Goal: Task Accomplishment & Management: Manage account settings

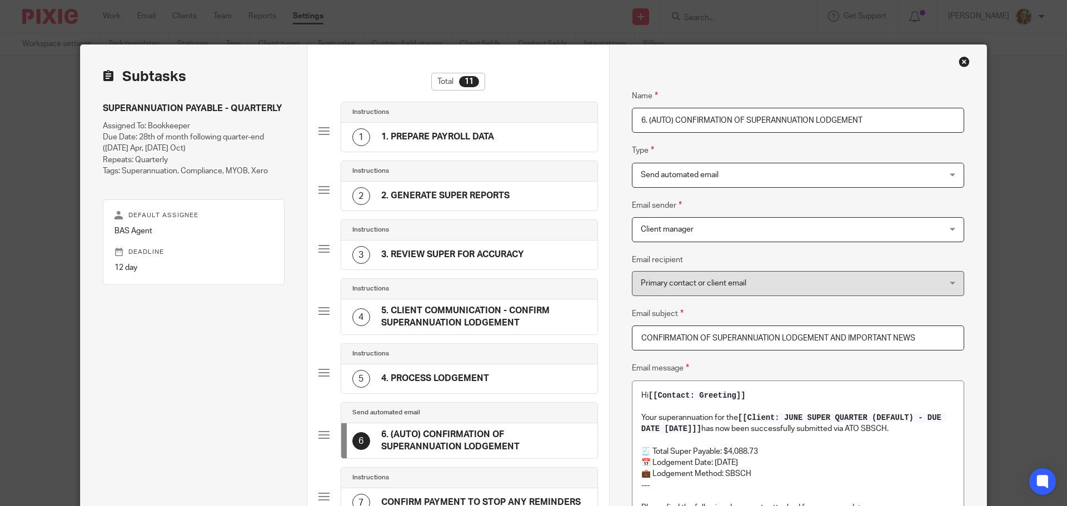
click at [959, 63] on div "Close this dialog window" at bounding box center [964, 61] width 11 height 11
click at [959, 57] on div "Close this dialog window" at bounding box center [964, 61] width 11 height 11
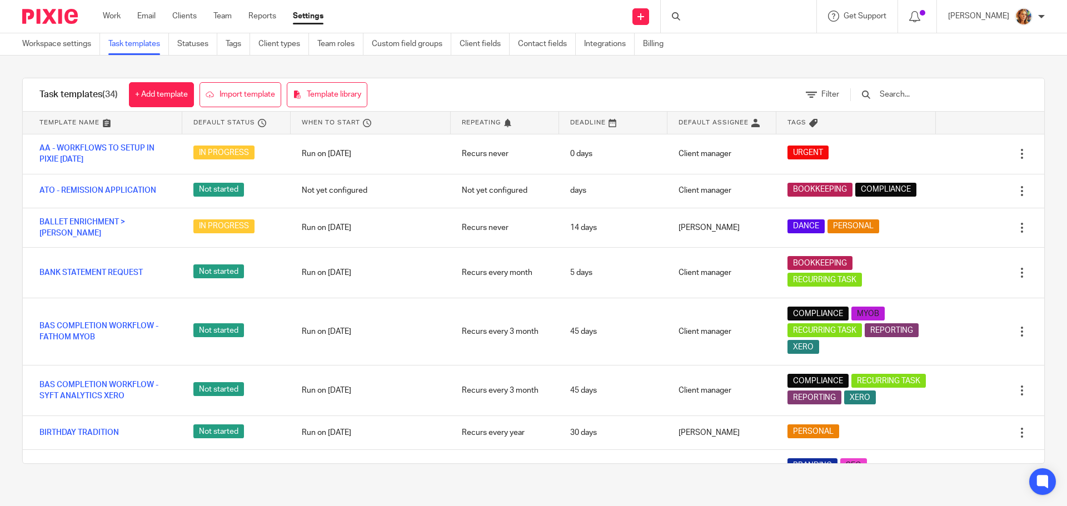
scroll to position [278, 0]
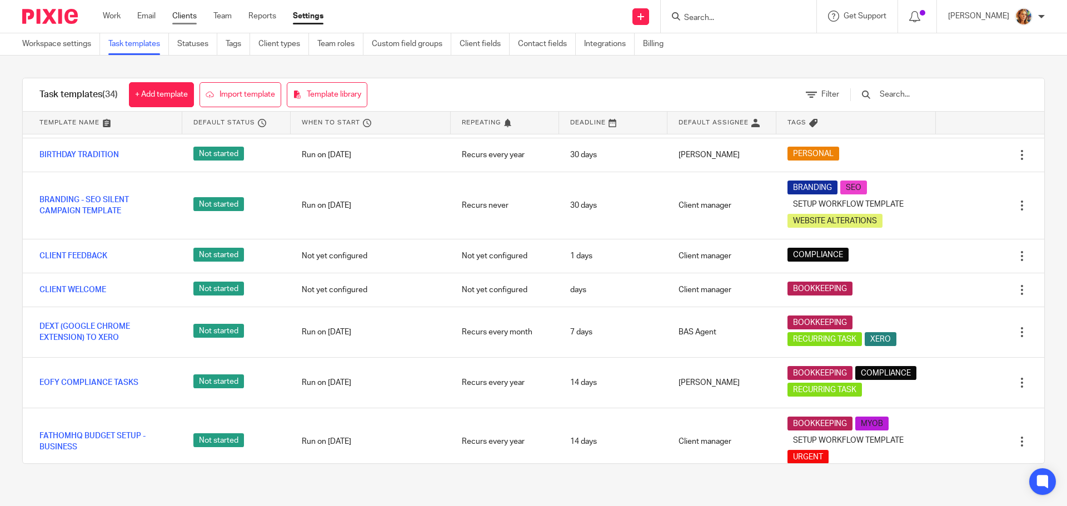
click at [186, 19] on link "Clients" at bounding box center [184, 16] width 24 height 11
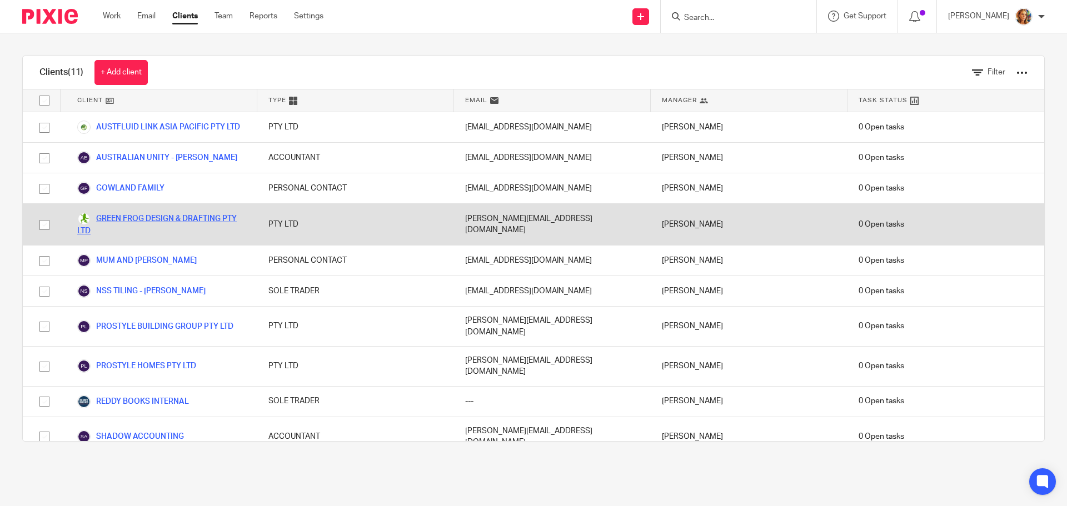
click at [178, 221] on link "GREEN FROG DESIGN & DRAFTING PTY LTD" at bounding box center [161, 224] width 169 height 24
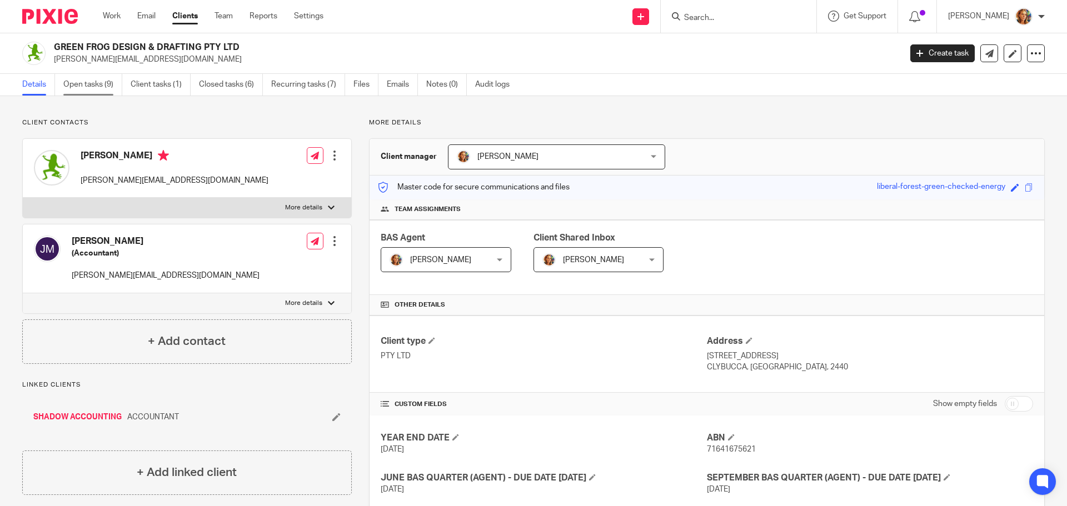
drag, startPoint x: 93, startPoint y: 72, endPoint x: 89, endPoint y: 79, distance: 8.0
click at [93, 72] on div "GREEN FROG DESIGN & DRAFTING PTY LTD [PERSON_NAME][EMAIL_ADDRESS][DOMAIN_NAME] …" at bounding box center [533, 53] width 1067 height 41
click at [88, 83] on link "Open tasks (9)" at bounding box center [92, 85] width 59 height 22
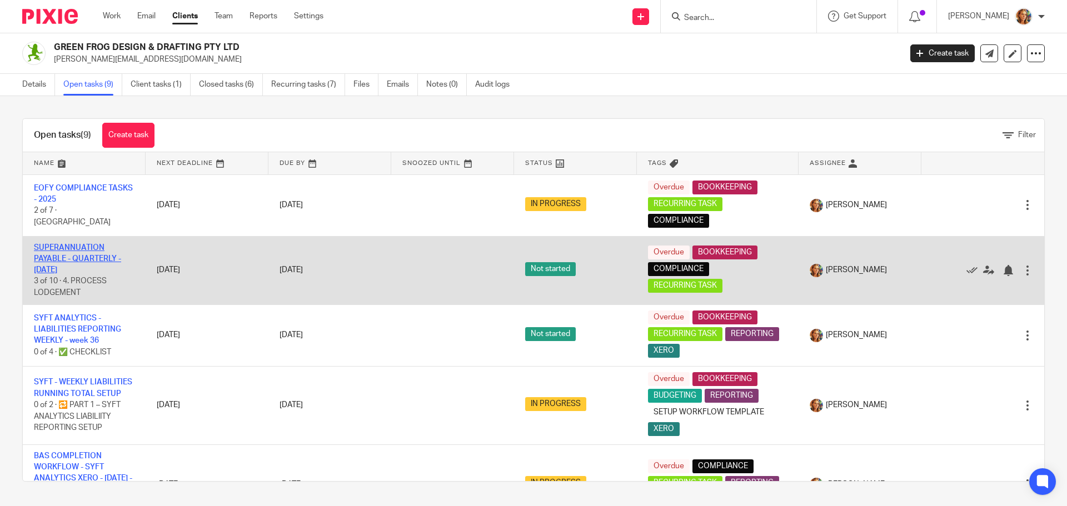
click at [73, 248] on link "SUPERANNUATION PAYABLE - QUARTERLY - [DATE]" at bounding box center [77, 259] width 87 height 31
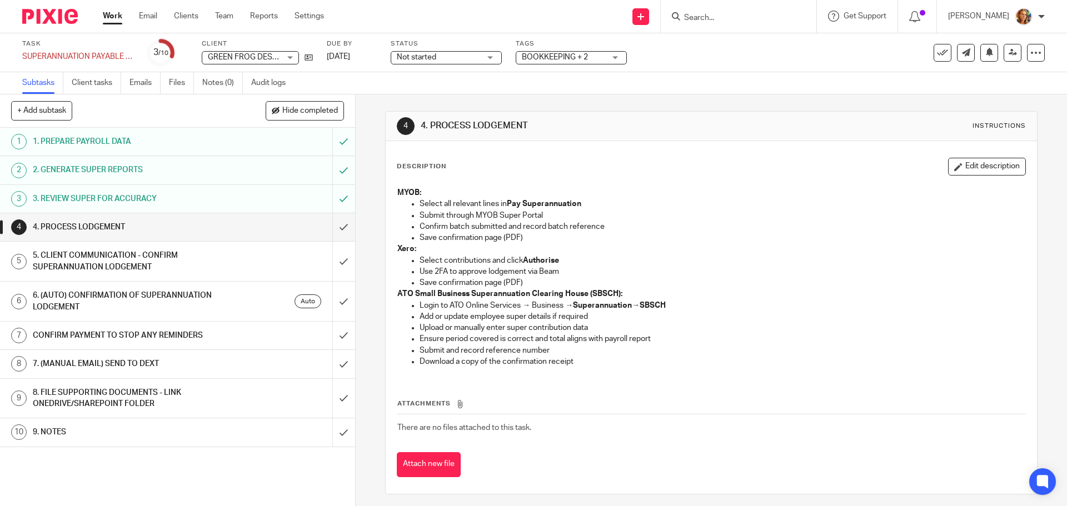
click at [91, 259] on h1 "5. CLIENT COMMUNICATION - CONFIRM SUPERANNUATION LODGEMENT" at bounding box center [129, 261] width 192 height 28
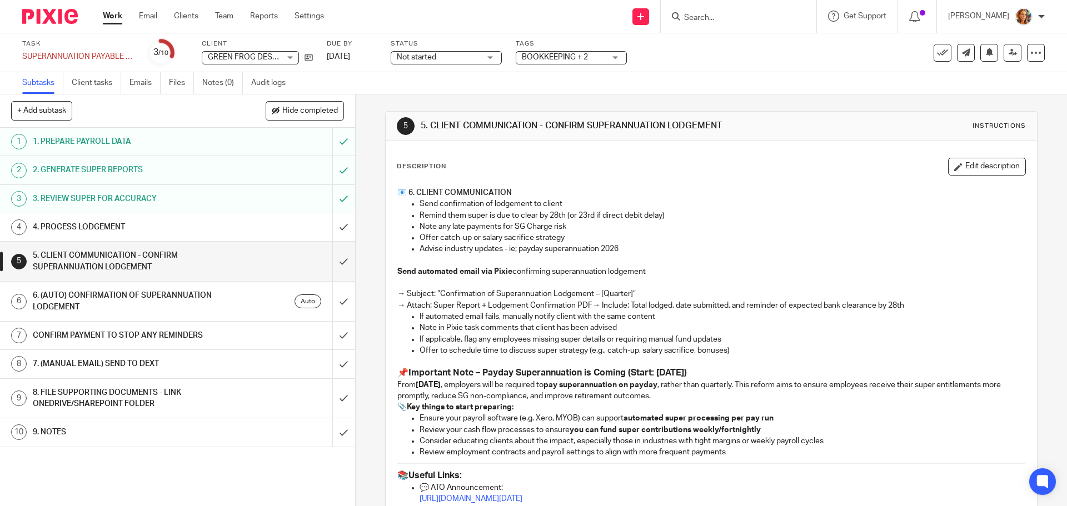
click at [112, 308] on h1 "6. (AUTO) CONFIRMATION OF SUPERANNUATION LODGEMENT" at bounding box center [129, 301] width 192 height 28
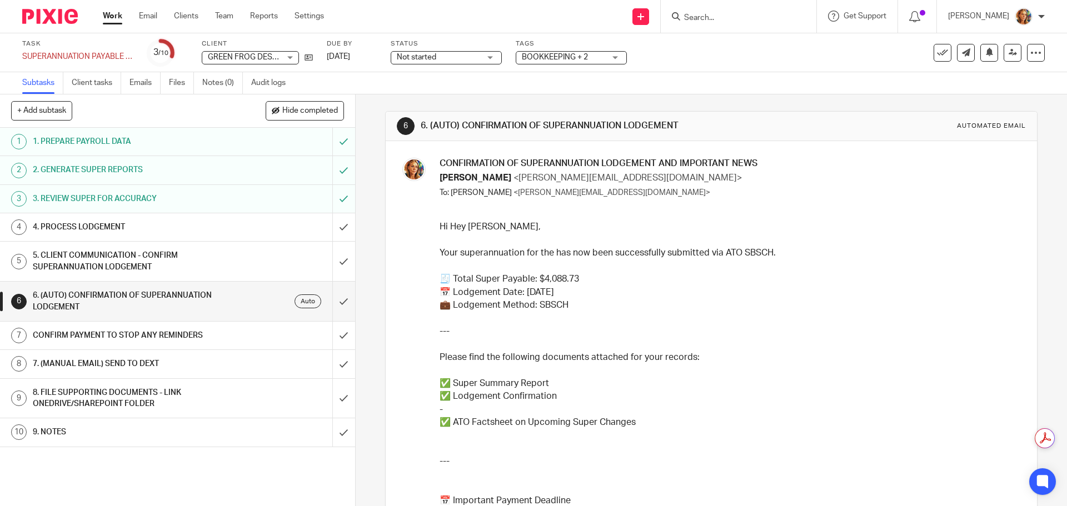
click at [241, 332] on div "CONFIRM PAYMENT TO STOP ANY REMINDERS" at bounding box center [177, 335] width 288 height 17
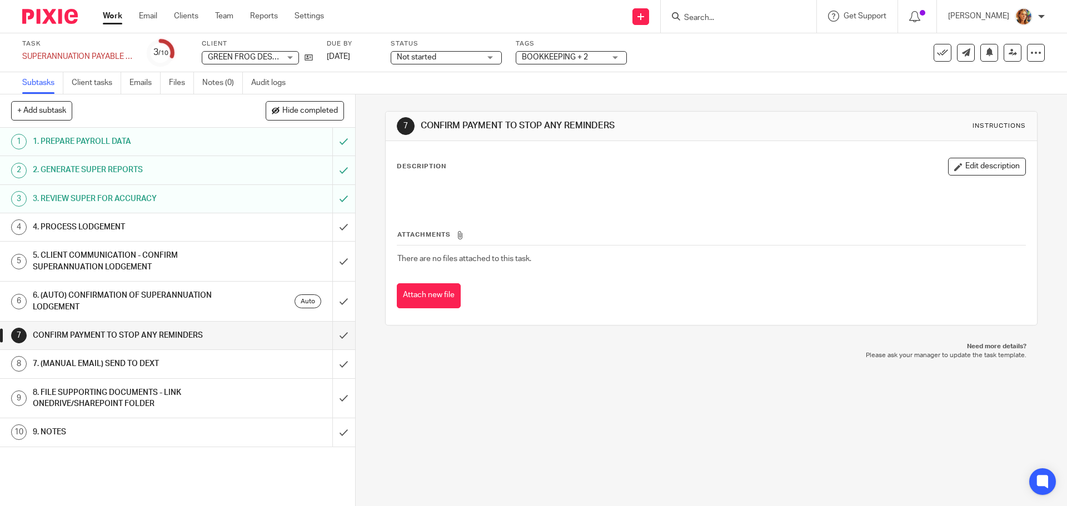
click at [224, 365] on div "7. (MANUAL EMAIL) SEND TO DEXT" at bounding box center [177, 364] width 288 height 17
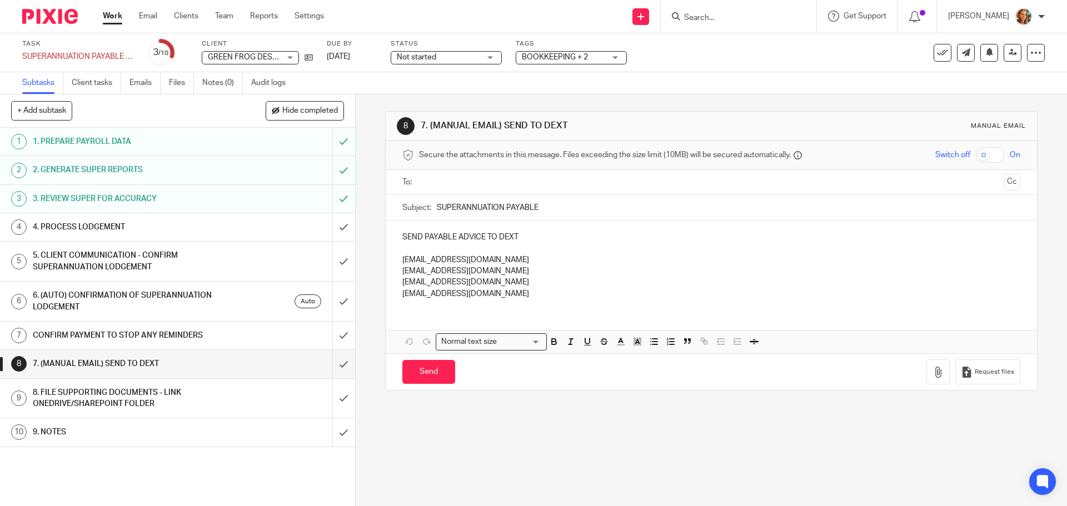
click at [164, 263] on h1 "5. CLIENT COMMUNICATION - CONFIRM SUPERANNUATION LODGEMENT" at bounding box center [129, 261] width 192 height 28
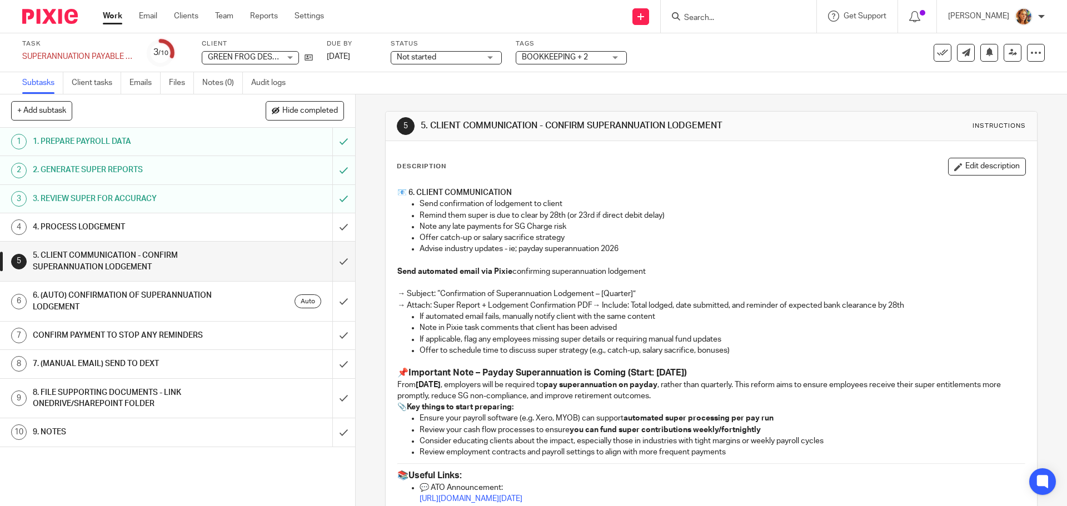
click at [163, 223] on h1 "4. PROCESS LODGEMENT" at bounding box center [129, 227] width 192 height 17
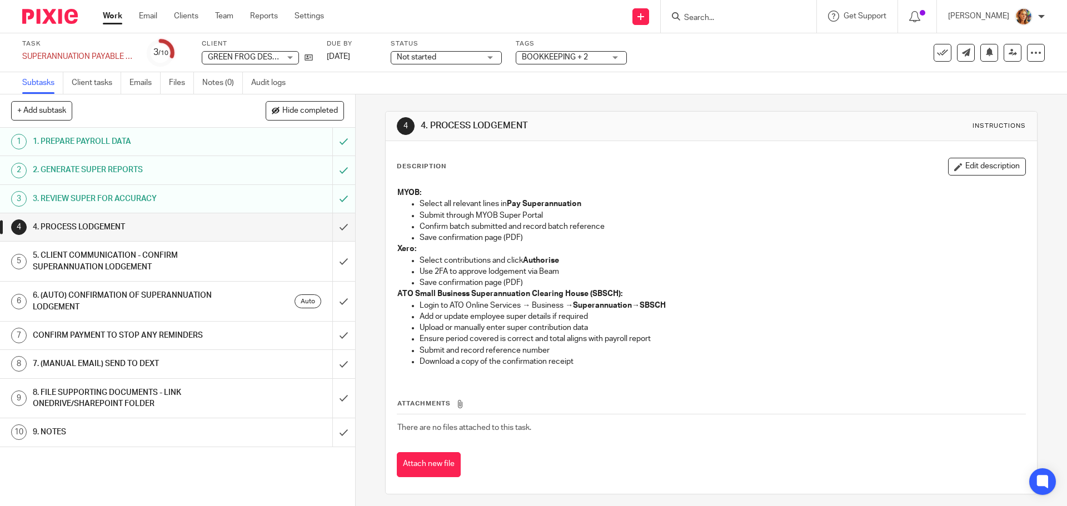
click at [113, 301] on h1 "6. (AUTO) CONFIRMATION OF SUPERANNUATION LODGEMENT" at bounding box center [129, 301] width 192 height 28
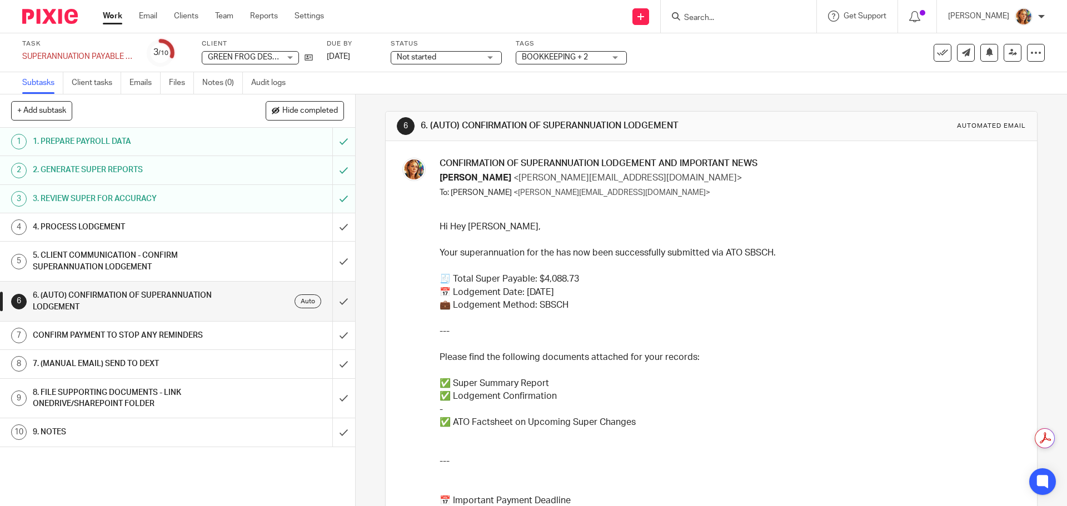
click at [559, 252] on p "Your superannuation for the has now been successfully submitted via ATO SBSCH. …" at bounding box center [728, 292] width 577 height 91
click at [158, 255] on h1 "5. CLIENT COMMUNICATION - CONFIRM SUPERANNUATION LODGEMENT" at bounding box center [129, 261] width 192 height 28
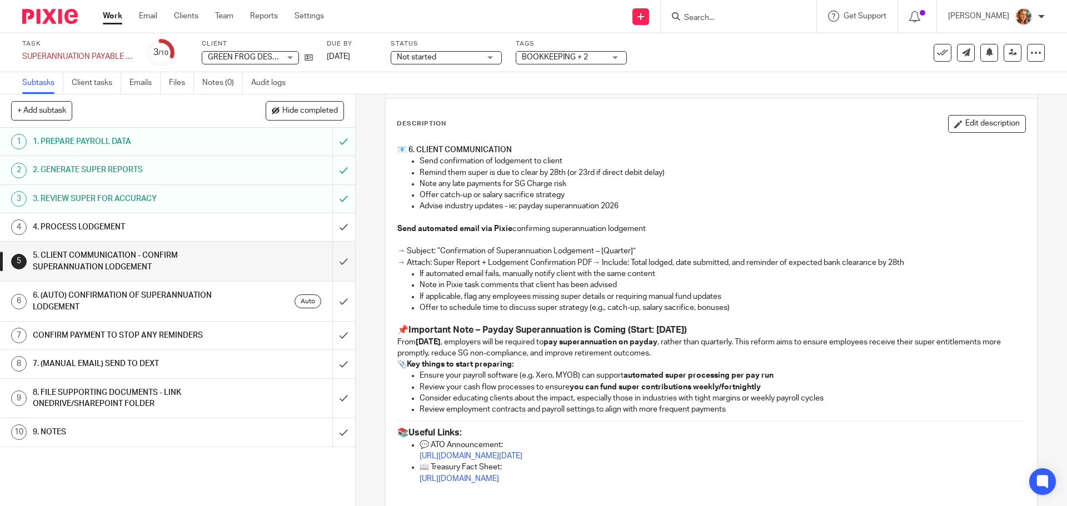
scroll to position [165, 0]
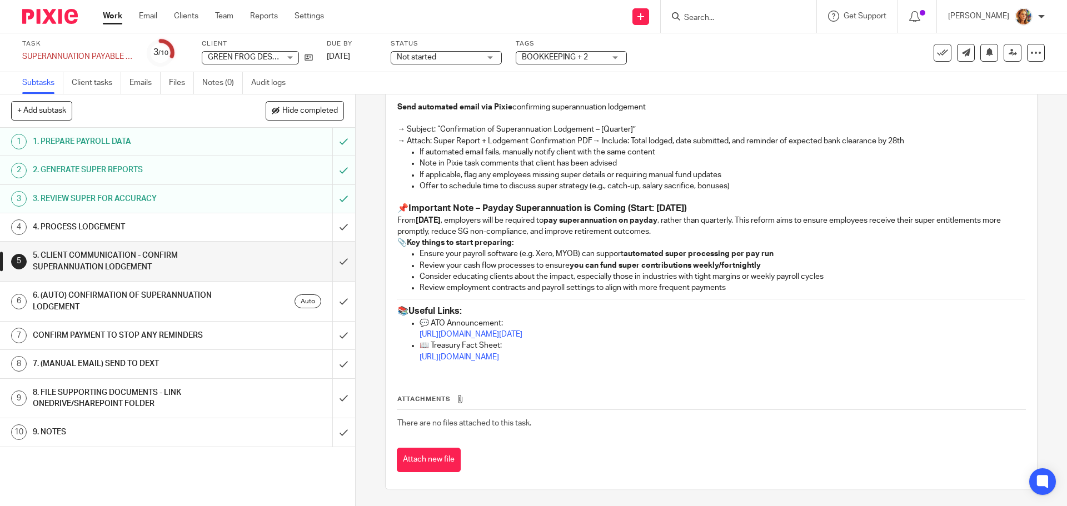
click at [104, 223] on h1 "4. PROCESS LODGEMENT" at bounding box center [129, 227] width 192 height 17
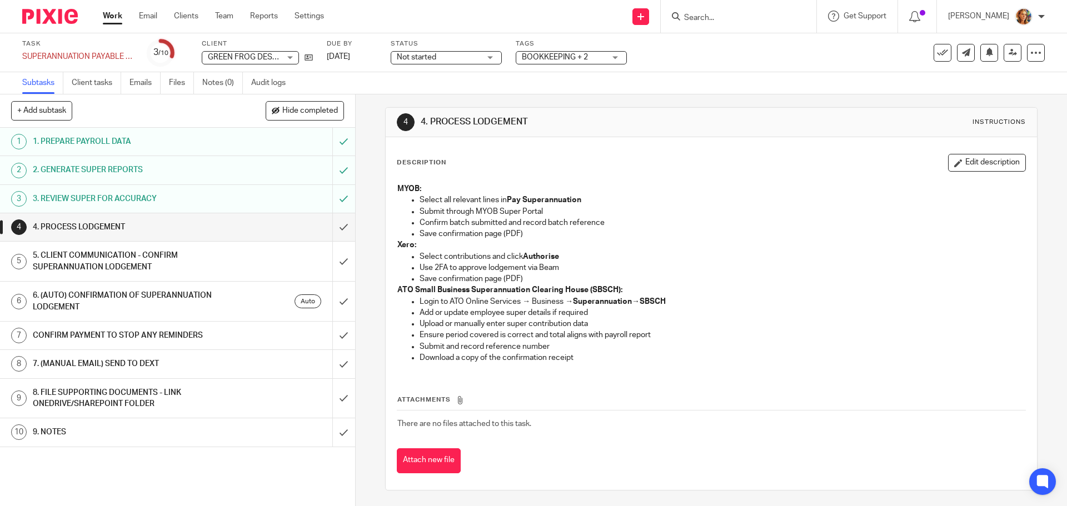
scroll to position [5, 0]
click at [178, 360] on h1 "7. (MANUAL EMAIL) SEND TO DEXT" at bounding box center [129, 364] width 192 height 17
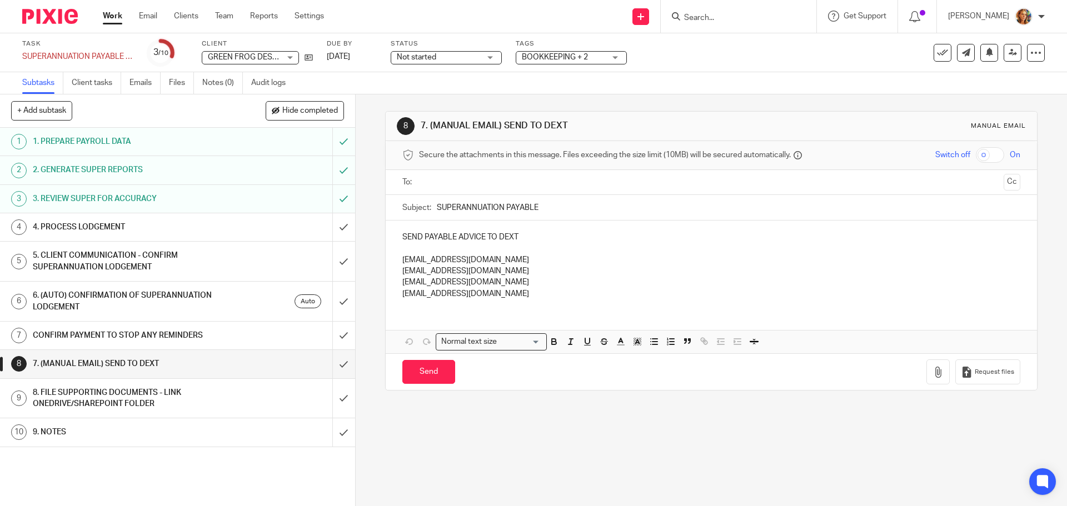
click at [188, 332] on h1 "CONFIRM PAYMENT TO STOP ANY REMINDERS" at bounding box center [129, 335] width 192 height 17
